Goal: Find specific page/section: Find specific page/section

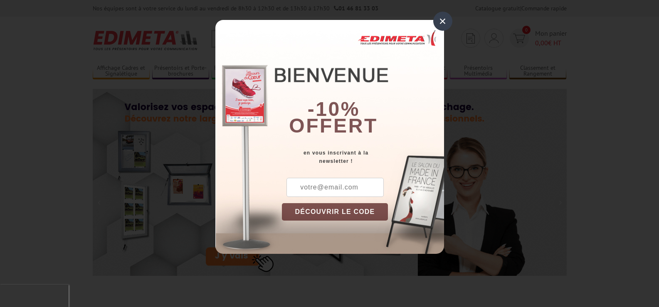
click at [435, 23] on div "×" at bounding box center [442, 21] width 19 height 19
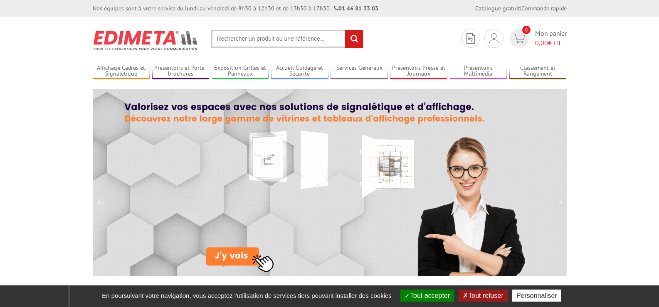
click at [229, 38] on input "text" at bounding box center [287, 39] width 152 height 18
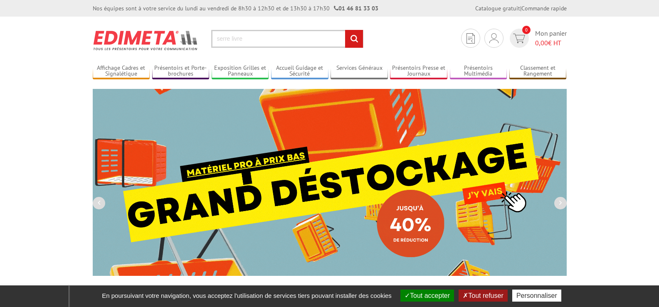
type input "serre livre"
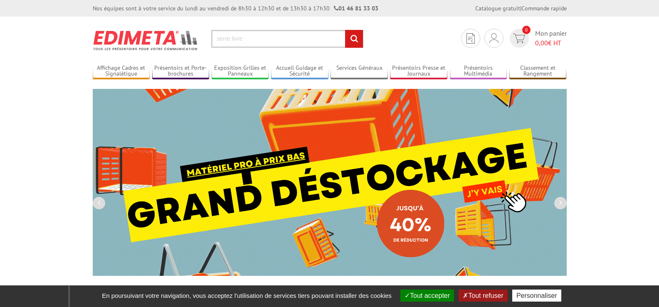
click at [345, 30] on input "rechercher" at bounding box center [354, 39] width 18 height 18
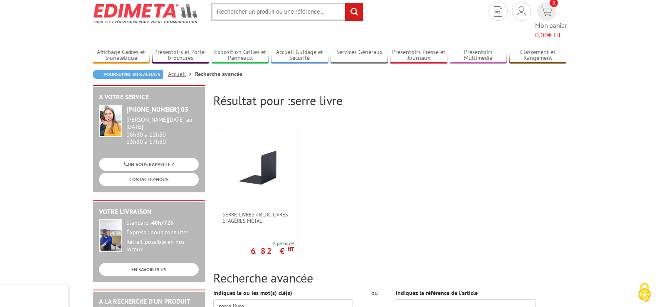
scroll to position [42, 0]
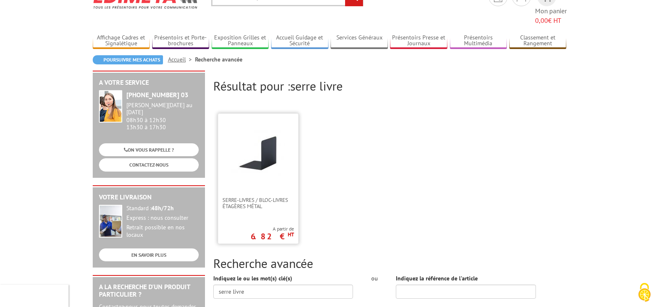
click at [269, 155] on img at bounding box center [258, 153] width 54 height 54
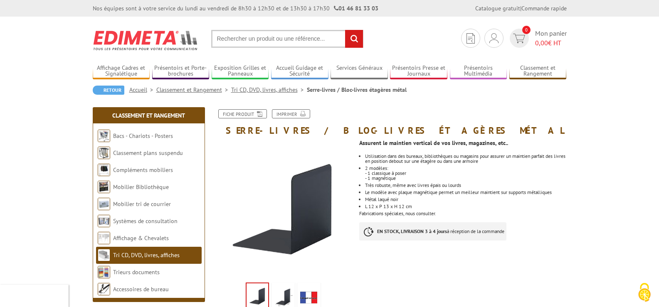
click at [229, 35] on input "text" at bounding box center [287, 39] width 152 height 18
click at [112, 254] on li "Tri CD, DVD, livres, affiches" at bounding box center [149, 255] width 106 height 17
click at [235, 37] on input "text" at bounding box center [287, 39] width 152 height 18
type input "serre livre"
click at [345, 30] on input "rechercher" at bounding box center [354, 39] width 18 height 18
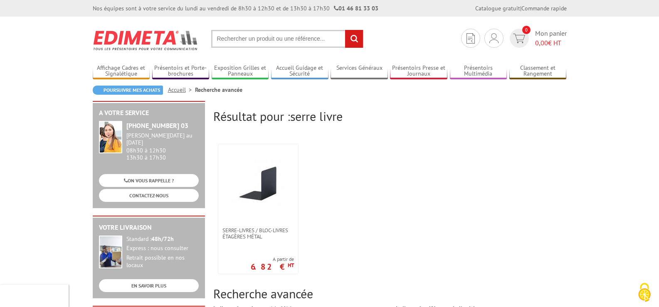
click at [265, 40] on input "text" at bounding box center [287, 39] width 152 height 18
type input "serre livre blanc"
click at [345, 30] on input "rechercher" at bounding box center [354, 39] width 18 height 18
